Goal: Book appointment/travel/reservation

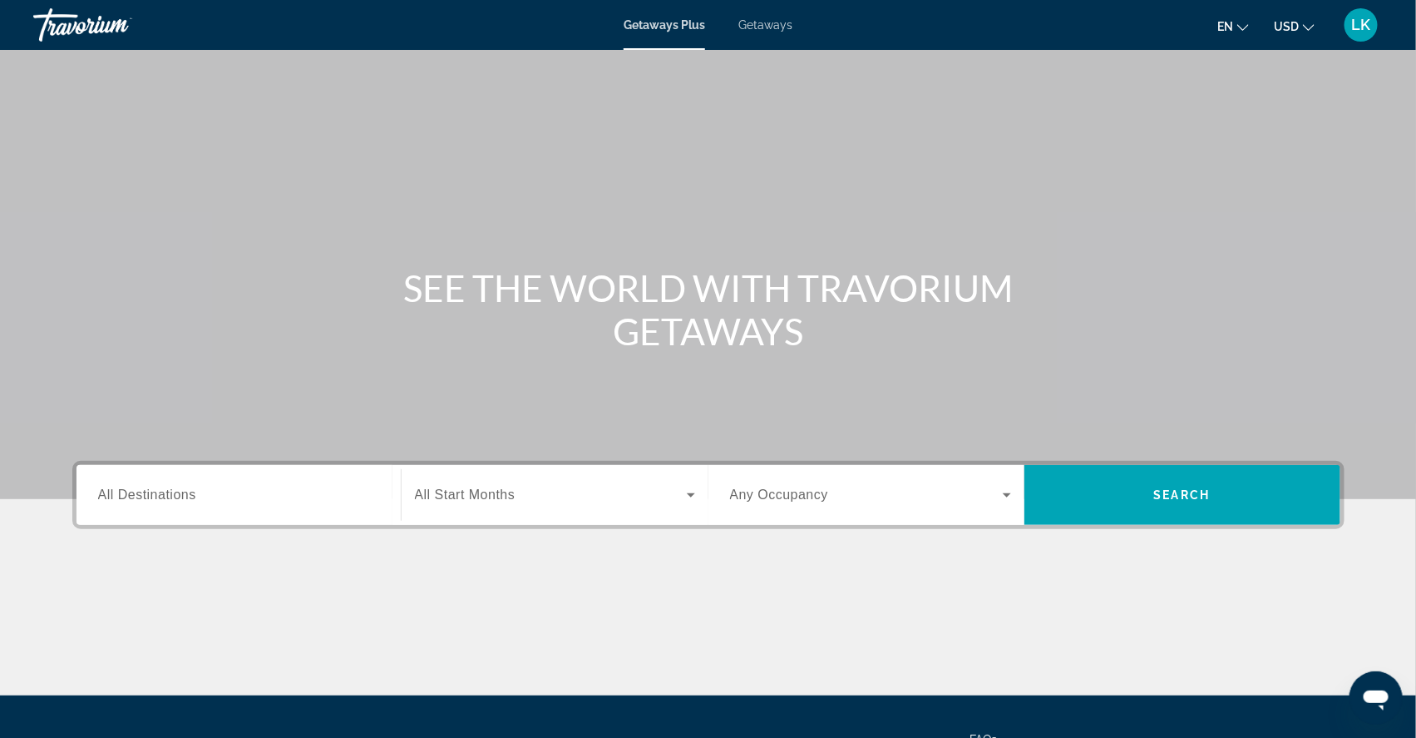
click at [772, 28] on span "Getaways" at bounding box center [765, 24] width 54 height 13
click at [664, 29] on span "Getaways Plus" at bounding box center [664, 24] width 81 height 13
click at [773, 26] on span "Getaways" at bounding box center [765, 24] width 54 height 13
click at [132, 501] on span "All Destinations" at bounding box center [147, 494] width 98 height 14
click at [132, 506] on input "Destination All Destinations" at bounding box center [238, 496] width 281 height 20
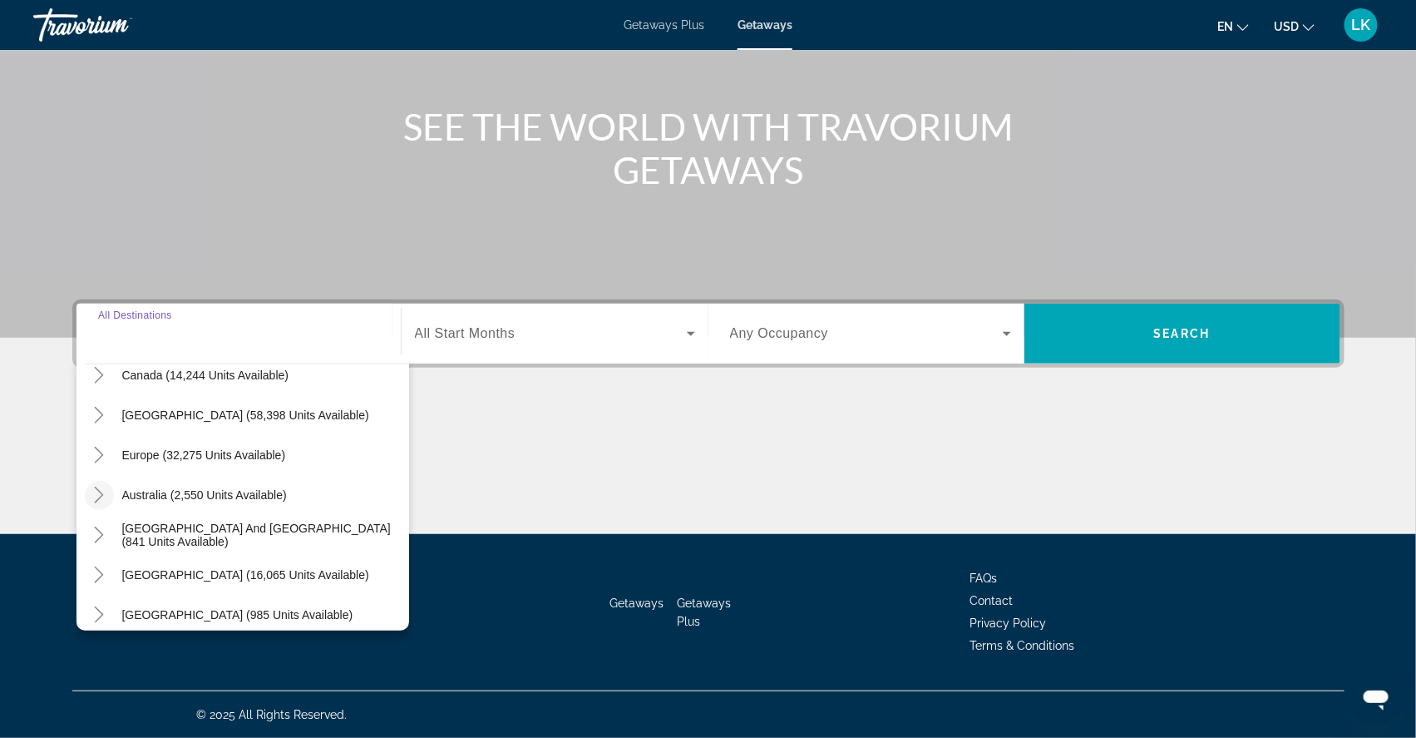
scroll to position [139, 0]
click at [91, 445] on icon "Toggle Europe (32,275 units available)" at bounding box center [99, 453] width 17 height 17
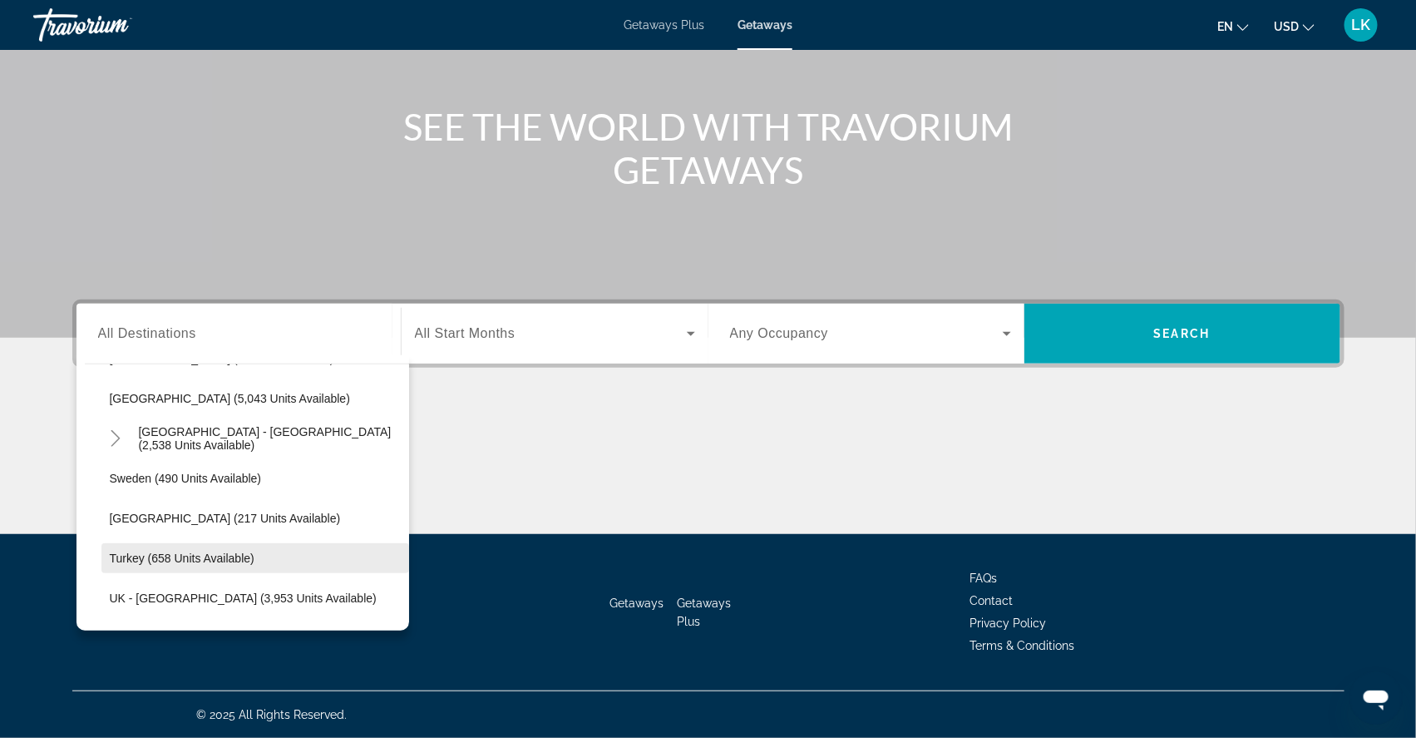
scroll to position [931, 0]
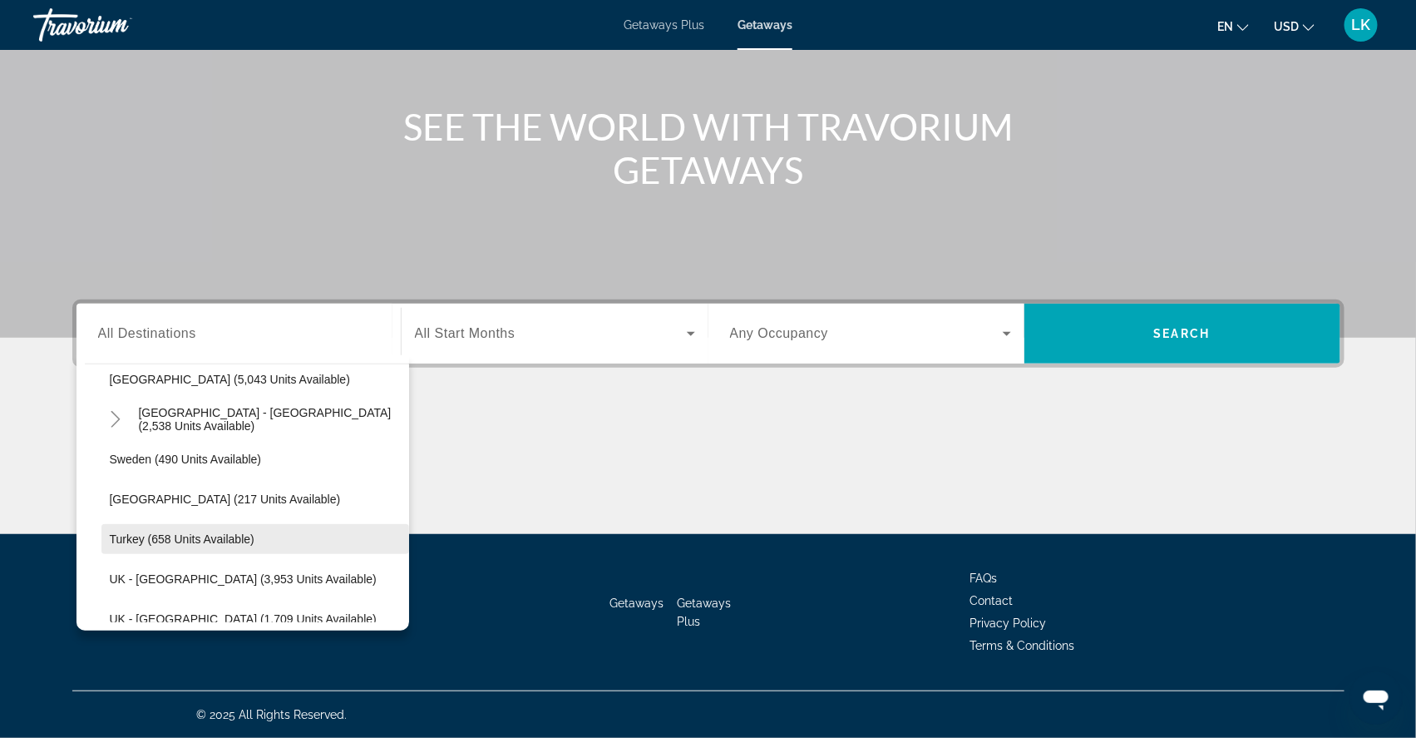
click at [136, 532] on span "Turkey (658 units available)" at bounding box center [182, 538] width 145 height 13
type input "**********"
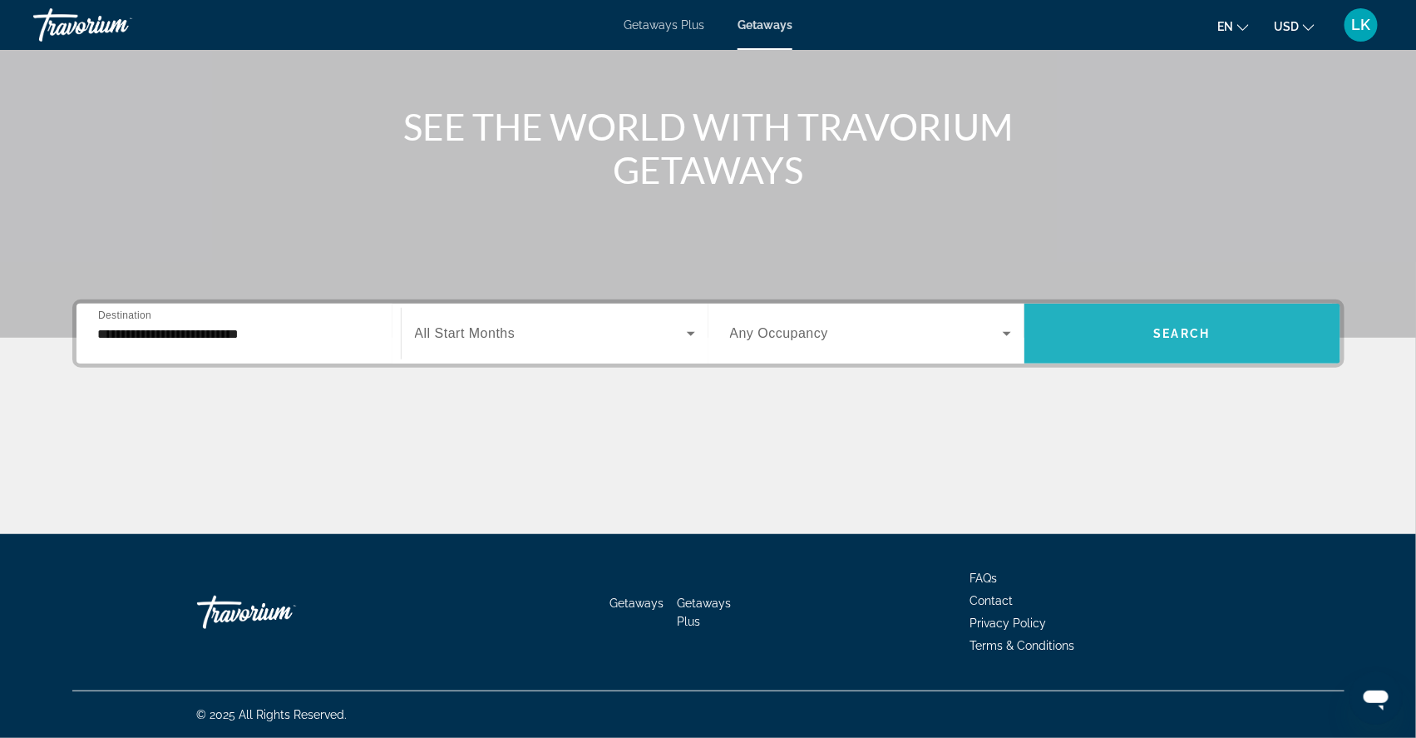
click at [1154, 323] on span "Search widget" at bounding box center [1182, 333] width 316 height 40
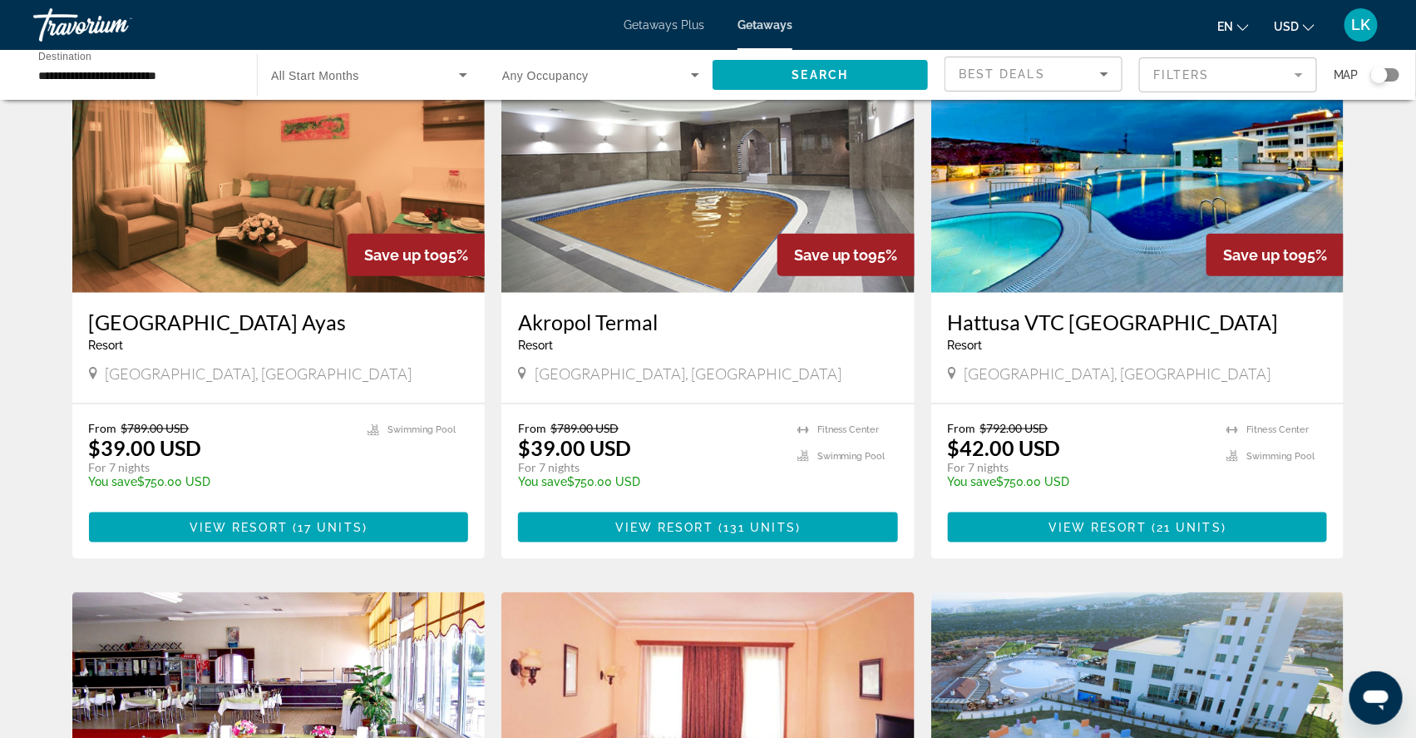
scroll to position [700, 0]
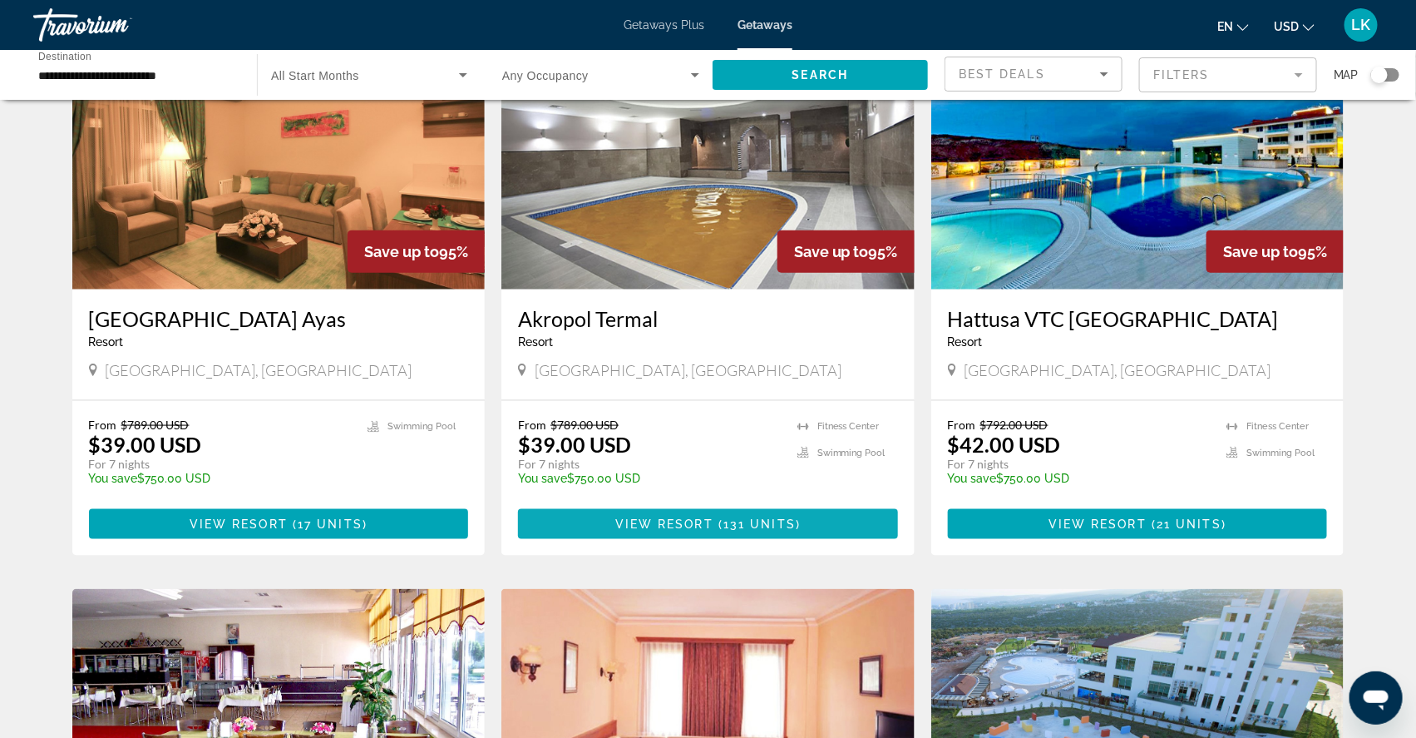
click at [692, 530] on span "View Resort" at bounding box center [664, 523] width 98 height 13
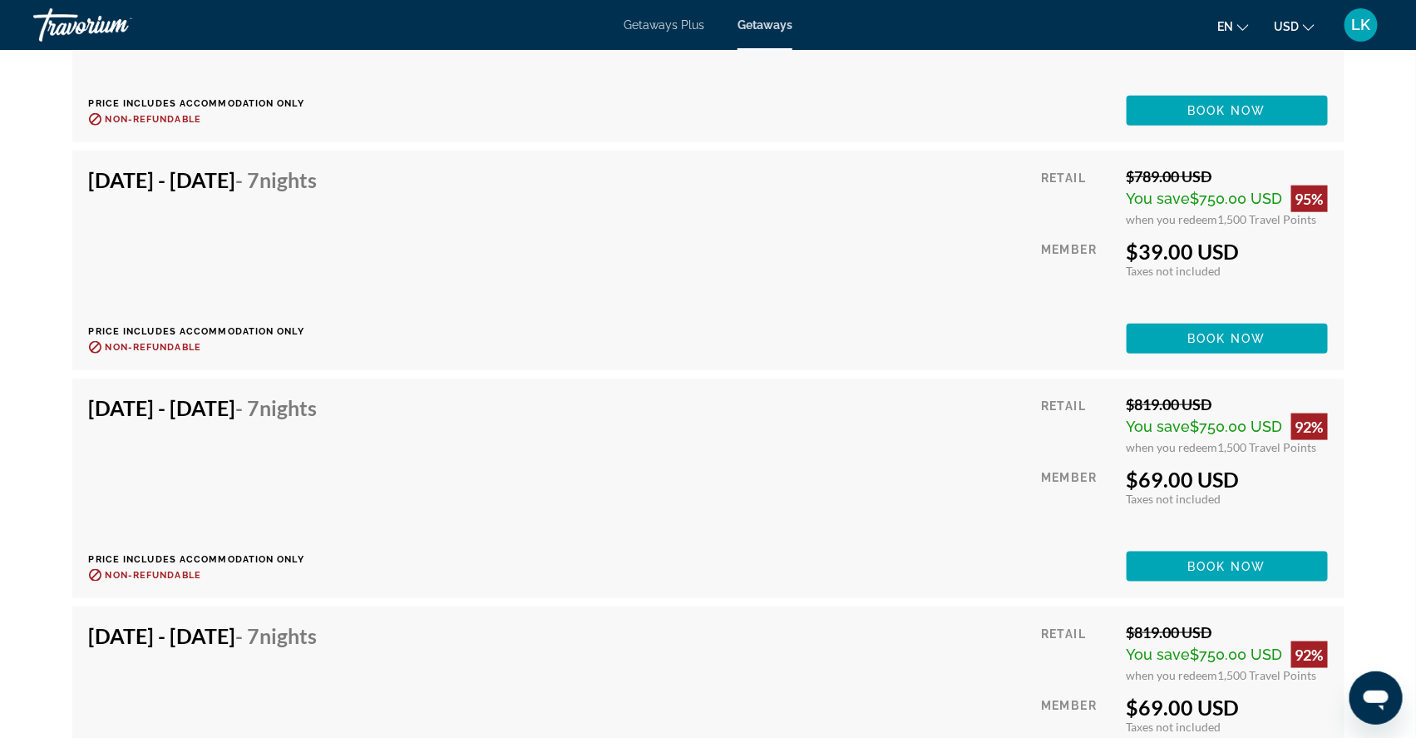
scroll to position [11306, 0]
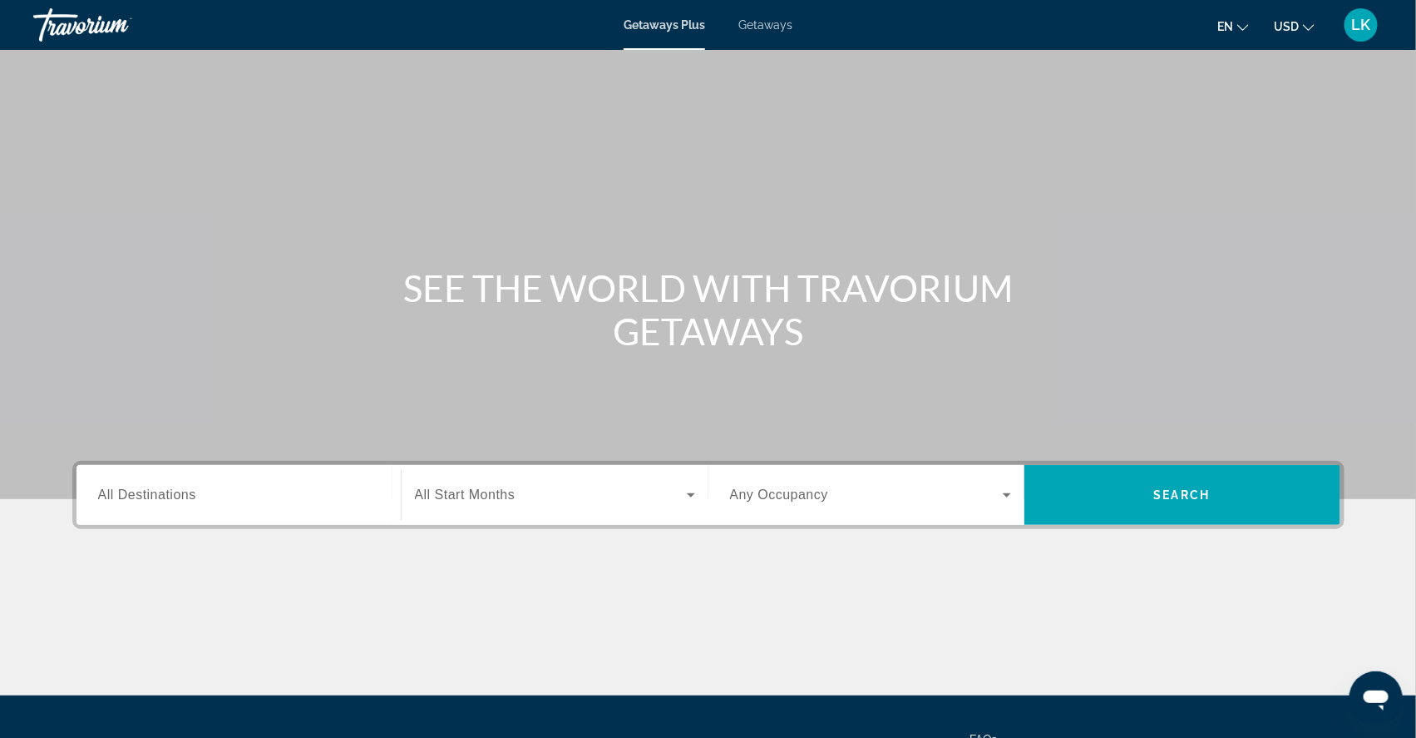
click at [157, 501] on span "All Destinations" at bounding box center [147, 494] width 98 height 14
click at [157, 506] on input "Destination All Destinations" at bounding box center [238, 496] width 281 height 20
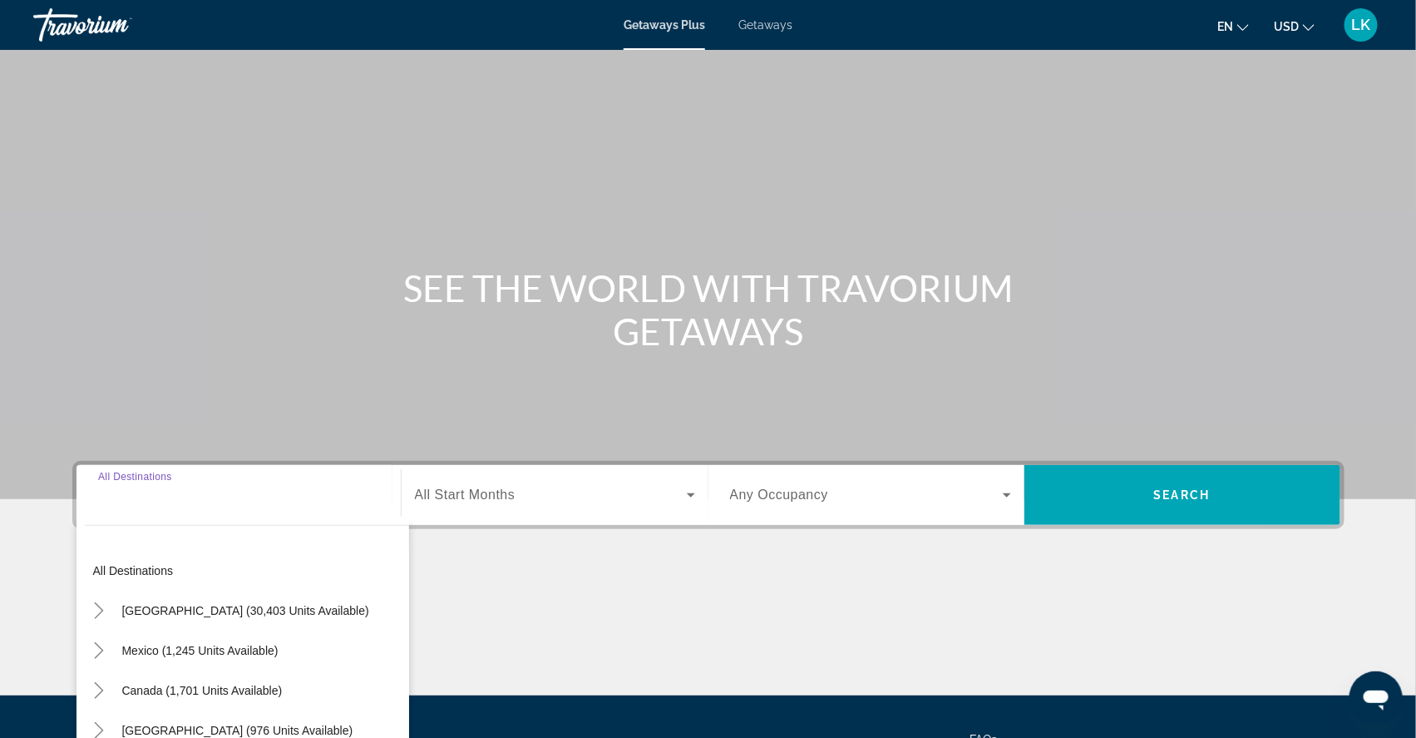
scroll to position [210, 0]
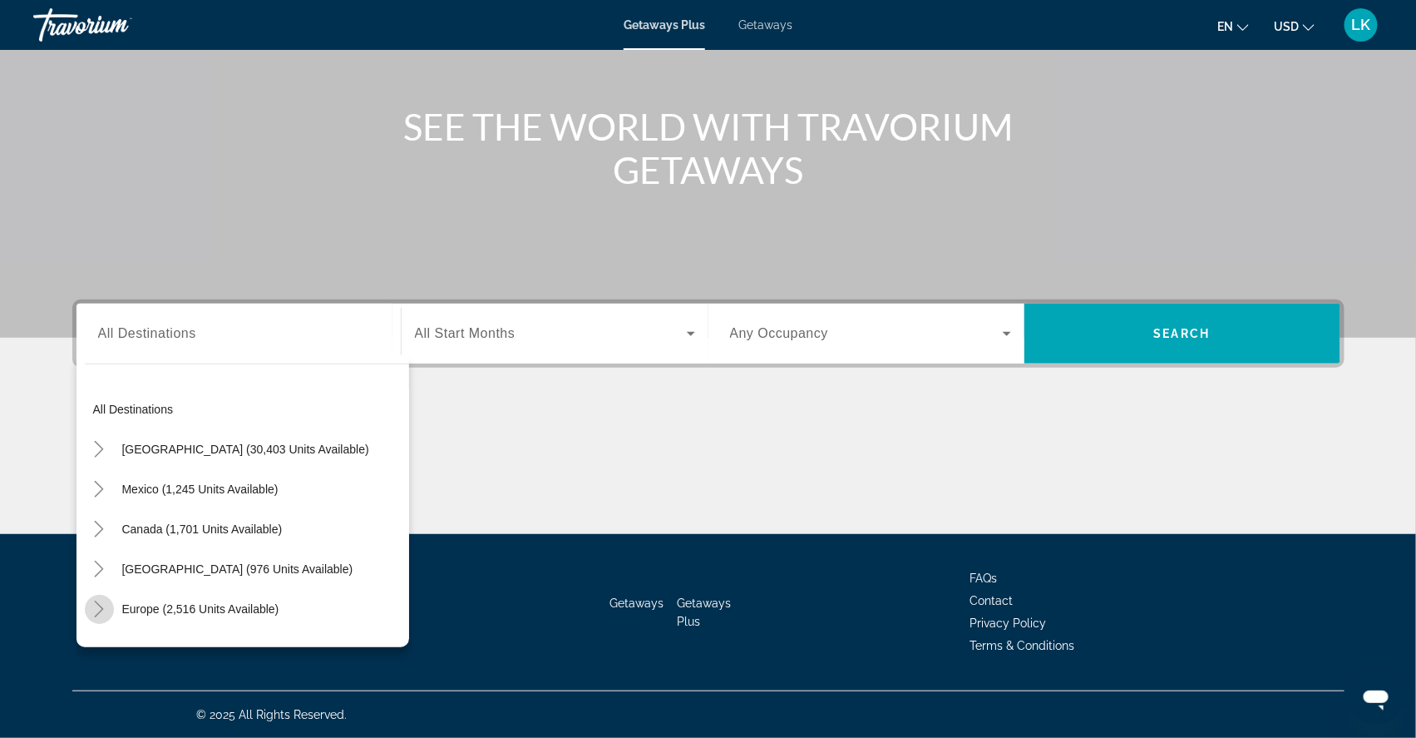
click at [91, 600] on icon "Toggle Europe (2,516 units available)" at bounding box center [99, 608] width 17 height 17
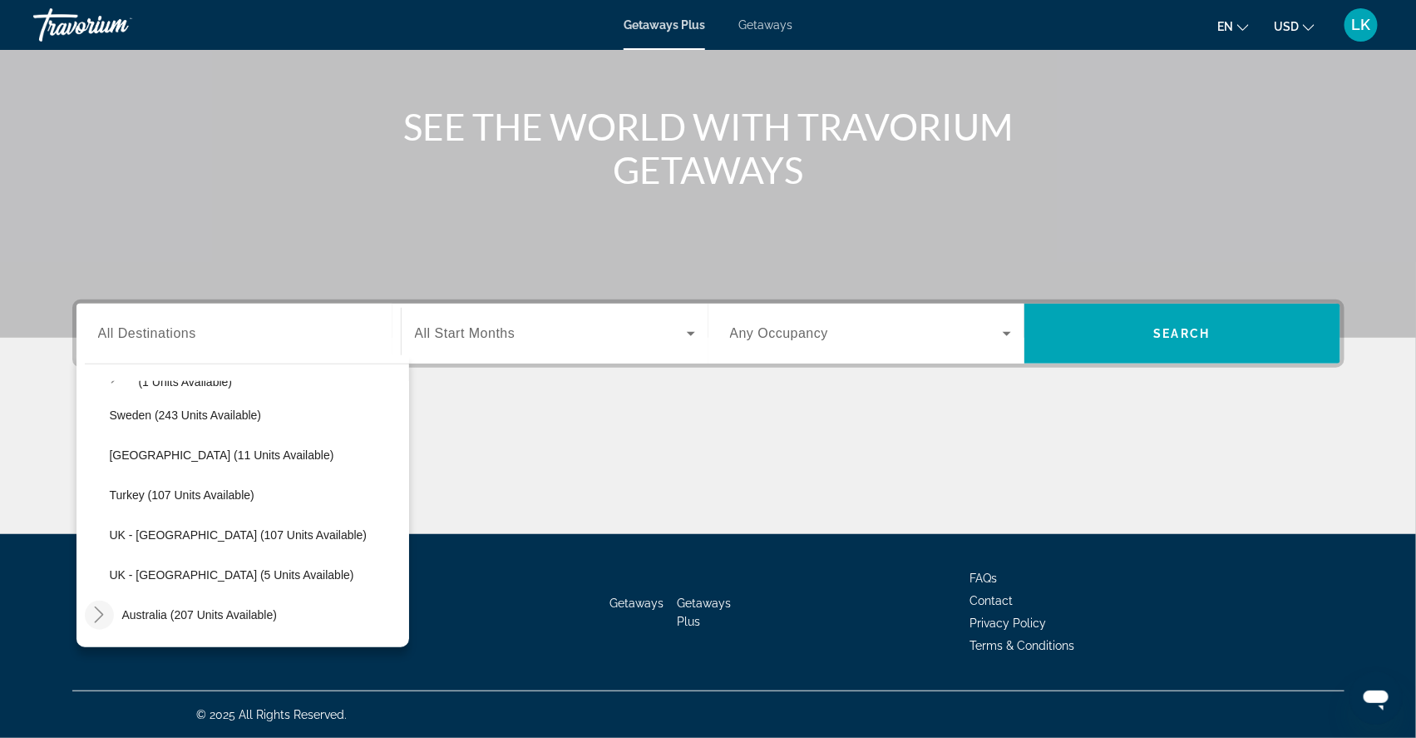
scroll to position [877, 0]
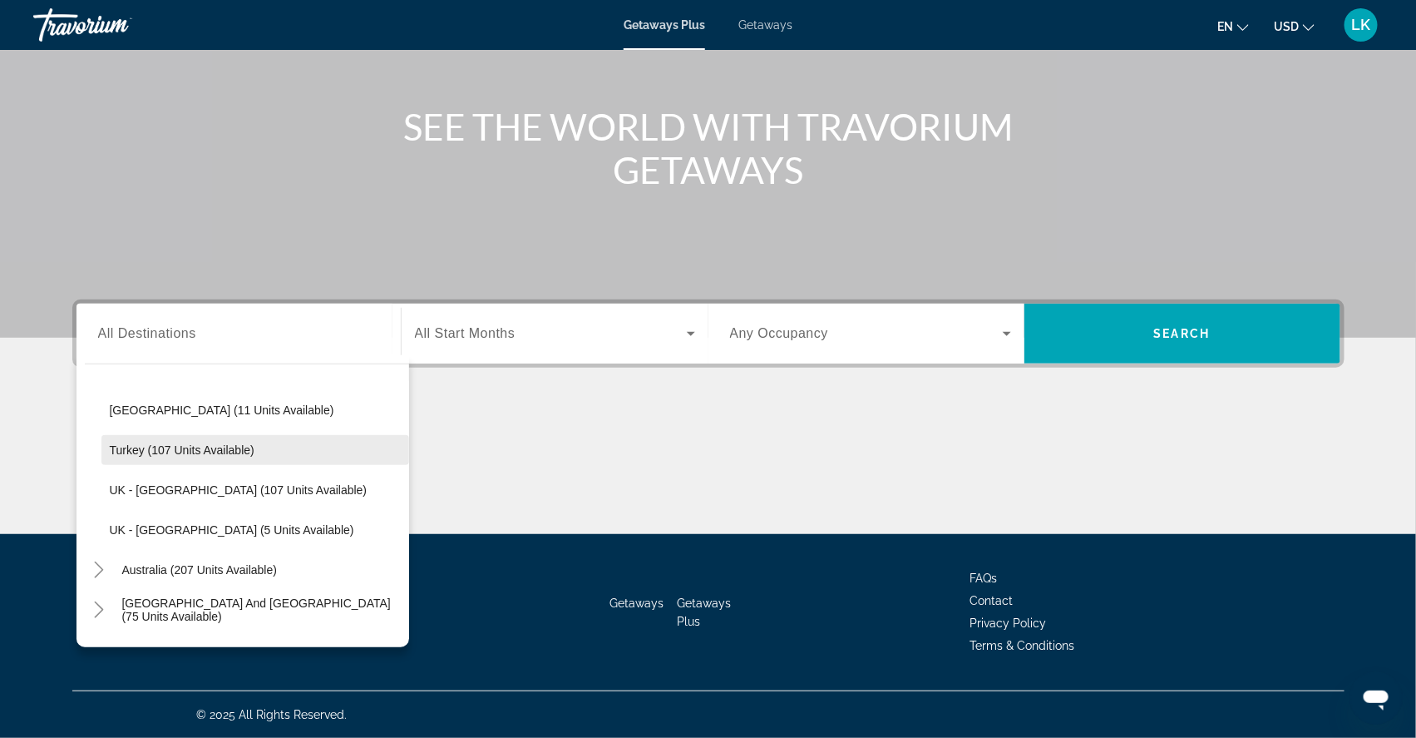
click at [151, 443] on span "Turkey (107 units available)" at bounding box center [182, 449] width 145 height 13
type input "**********"
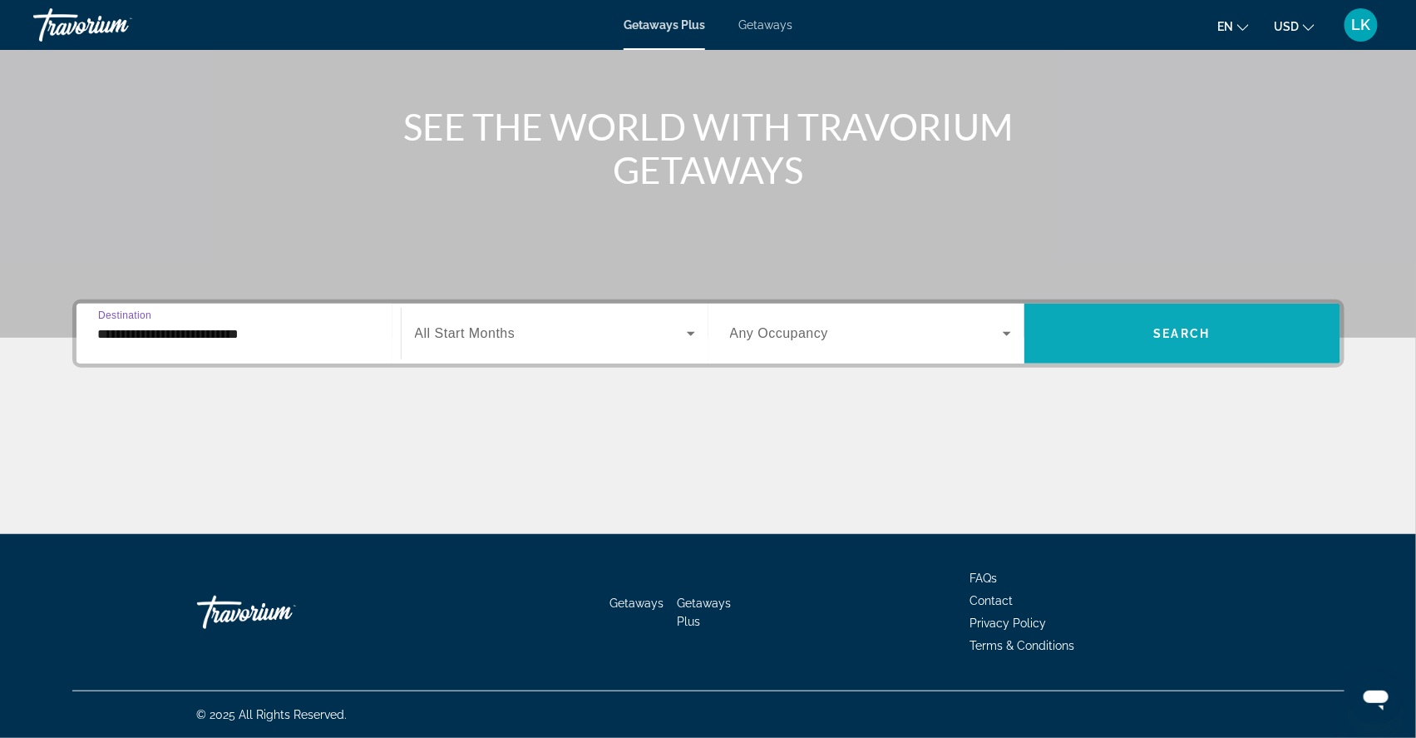
click at [1183, 327] on span "Search" at bounding box center [1182, 333] width 57 height 13
